Goal: Task Accomplishment & Management: Use online tool/utility

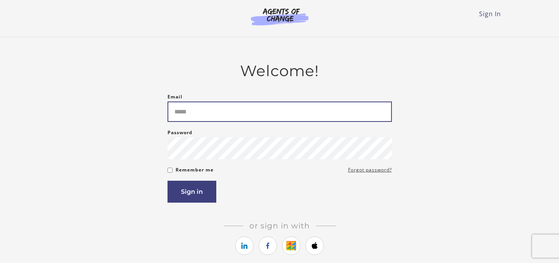
click at [184, 118] on input "Email" at bounding box center [279, 111] width 224 height 20
type input "**********"
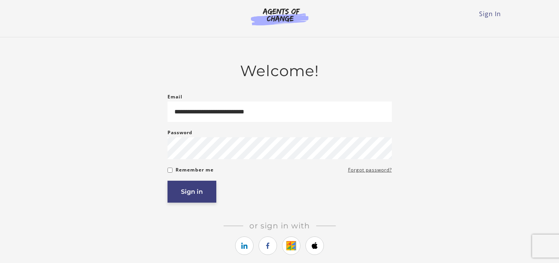
click at [187, 186] on button "Sign in" at bounding box center [191, 192] width 49 height 22
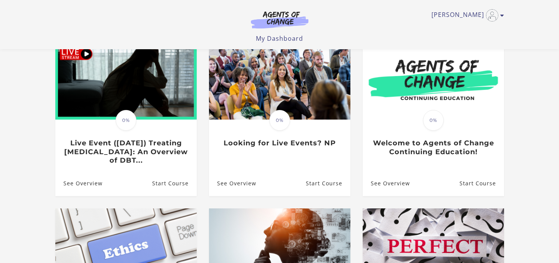
scroll to position [75, 0]
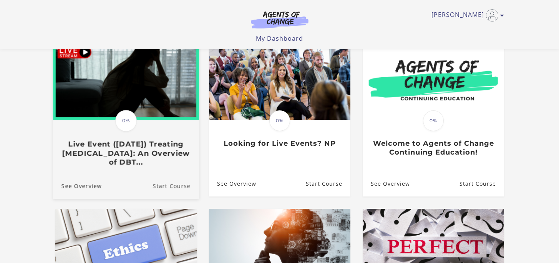
click at [181, 189] on link "Start Course" at bounding box center [175, 186] width 46 height 26
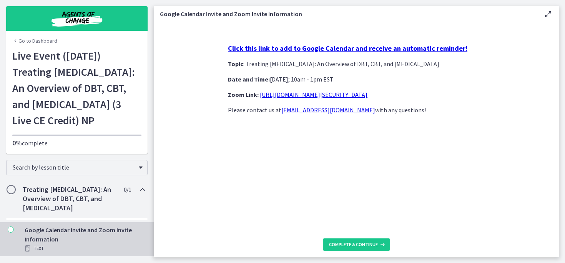
click at [364, 96] on link "[URL][DOMAIN_NAME][SECURITY_DATA]" at bounding box center [314, 95] width 108 height 8
click at [366, 247] on span "Complete & continue" at bounding box center [353, 244] width 49 height 6
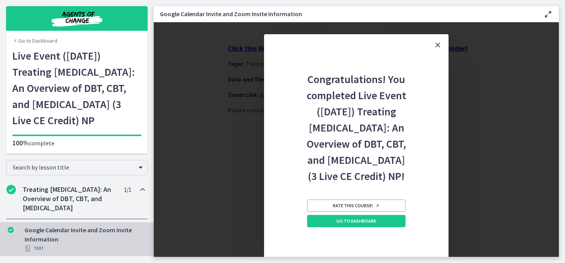
scroll to position [22, 0]
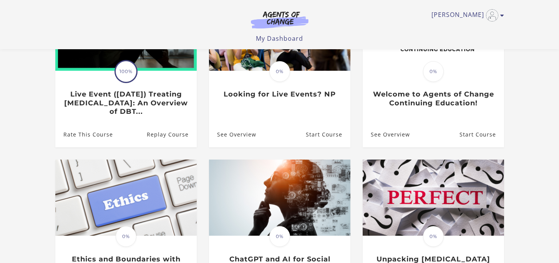
scroll to position [75, 0]
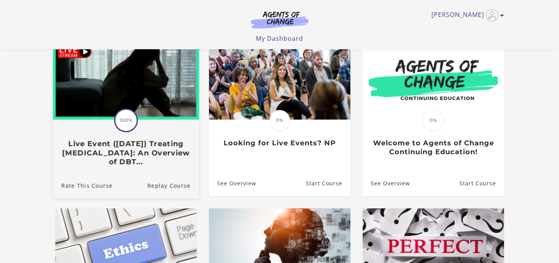
click at [129, 124] on span "100%" at bounding box center [126, 120] width 22 height 22
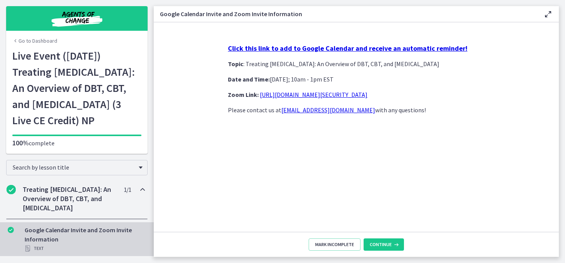
click at [356, 95] on link "[URL][DOMAIN_NAME][SECURITY_DATA]" at bounding box center [314, 95] width 108 height 8
